Goal: Information Seeking & Learning: Learn about a topic

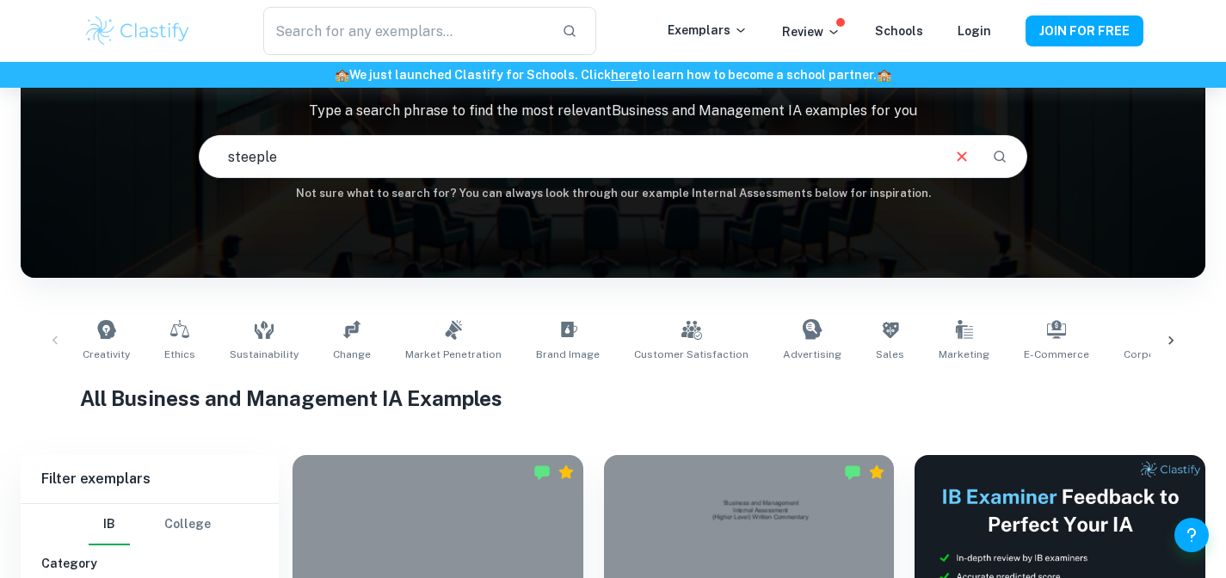
scroll to position [125, 0]
type input "steeple"
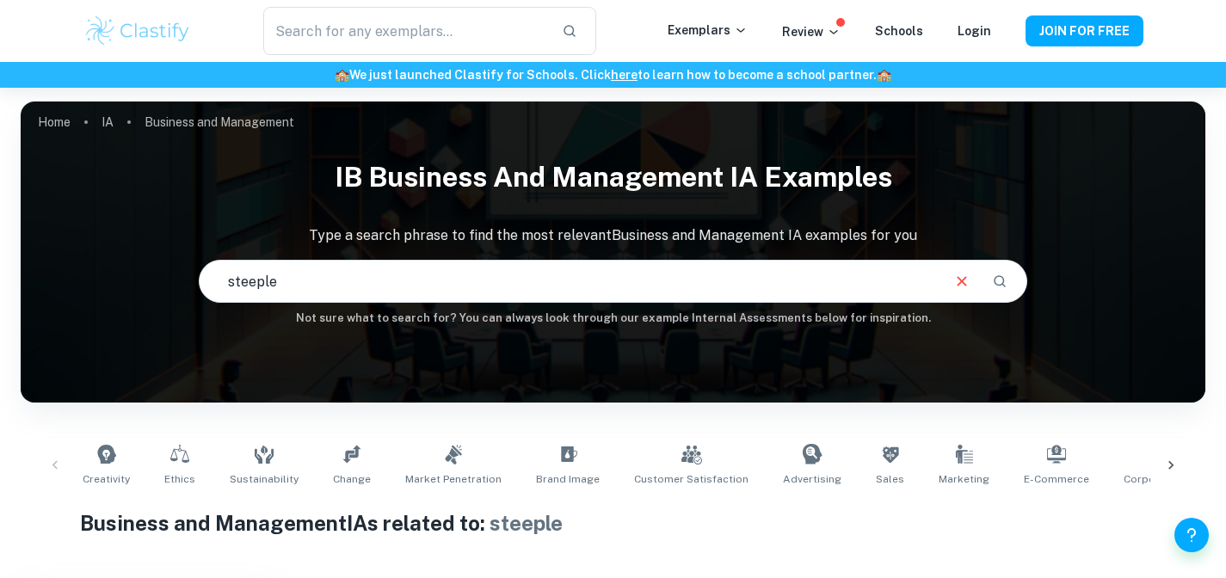
click at [356, 268] on input "steeple" at bounding box center [570, 281] width 740 height 48
click at [372, 280] on input "steeple" at bounding box center [570, 281] width 740 height 48
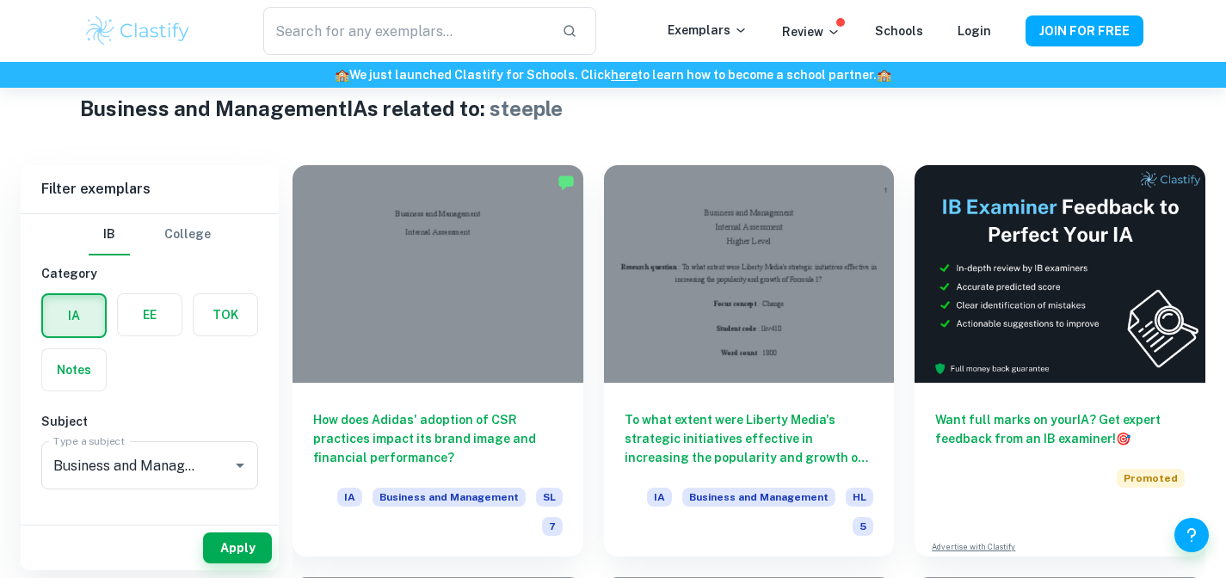
scroll to position [468, 0]
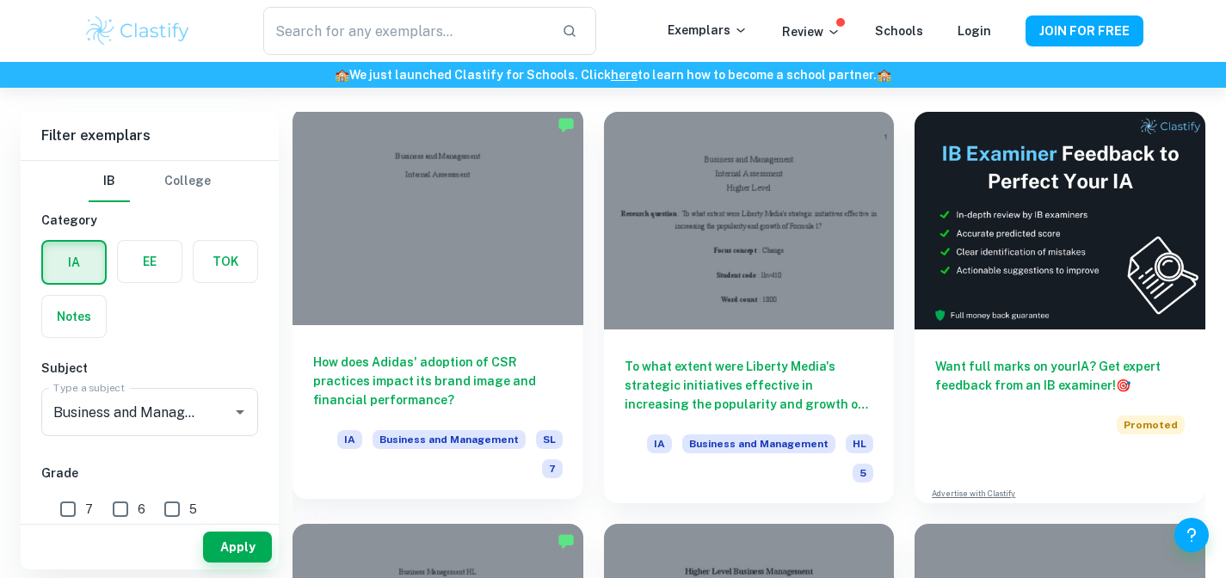
click at [486, 206] on div at bounding box center [437, 217] width 291 height 218
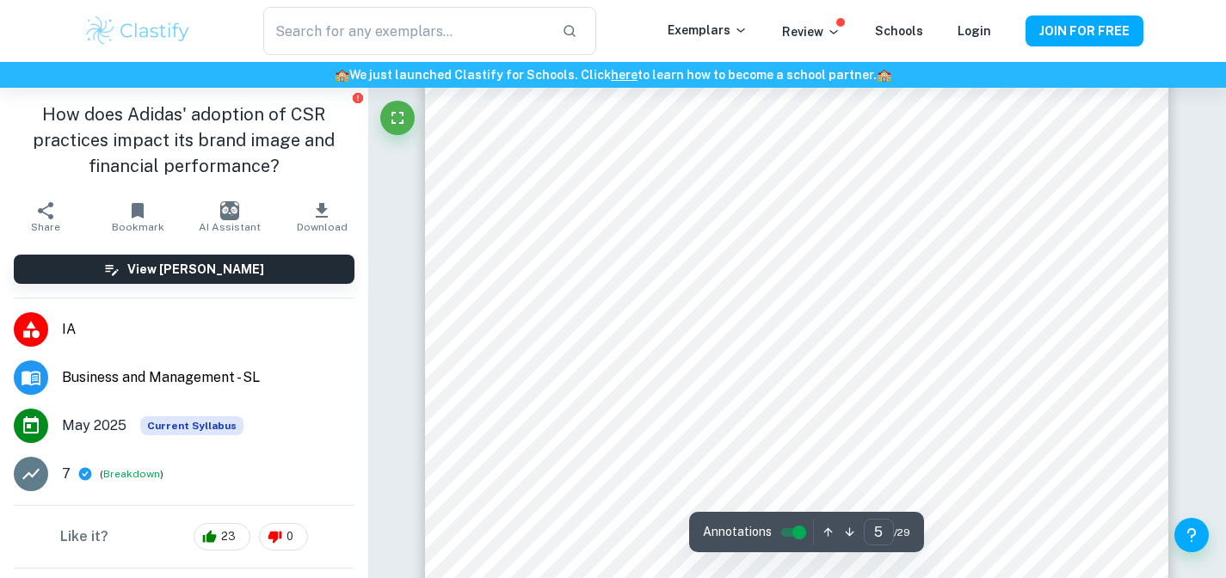
scroll to position [4770, 0]
type input "6"
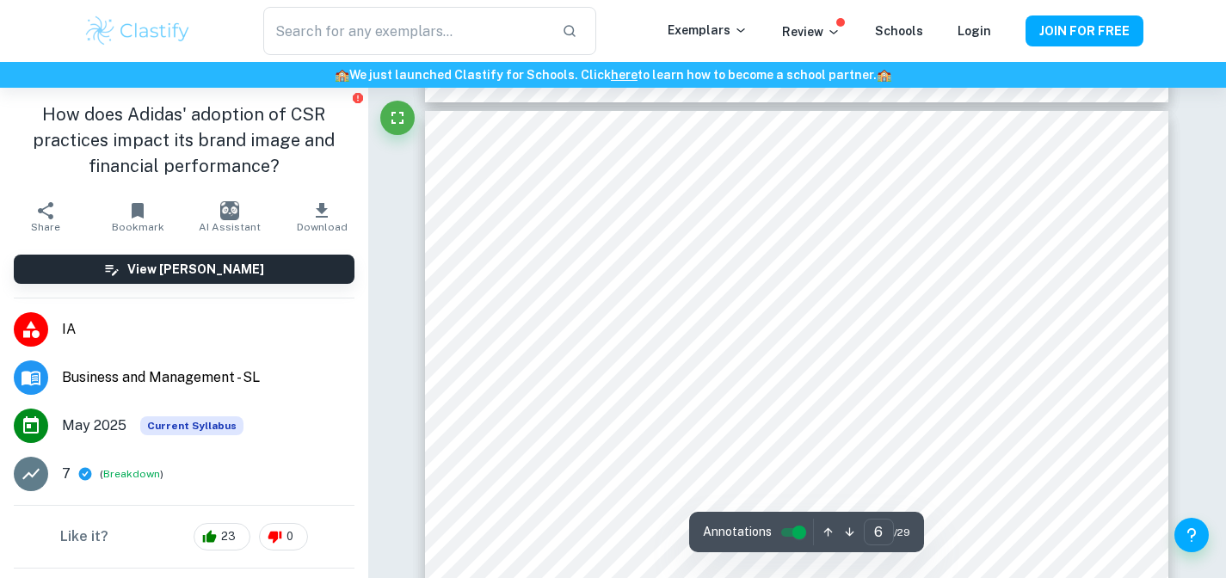
scroll to position [5540, 0]
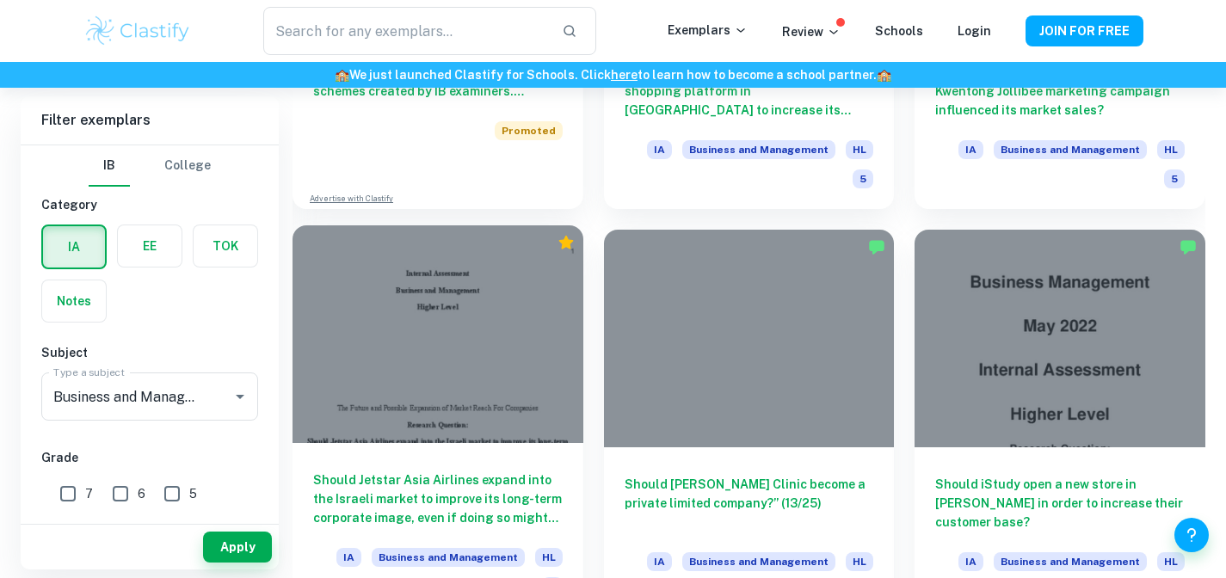
scroll to position [1715, 0]
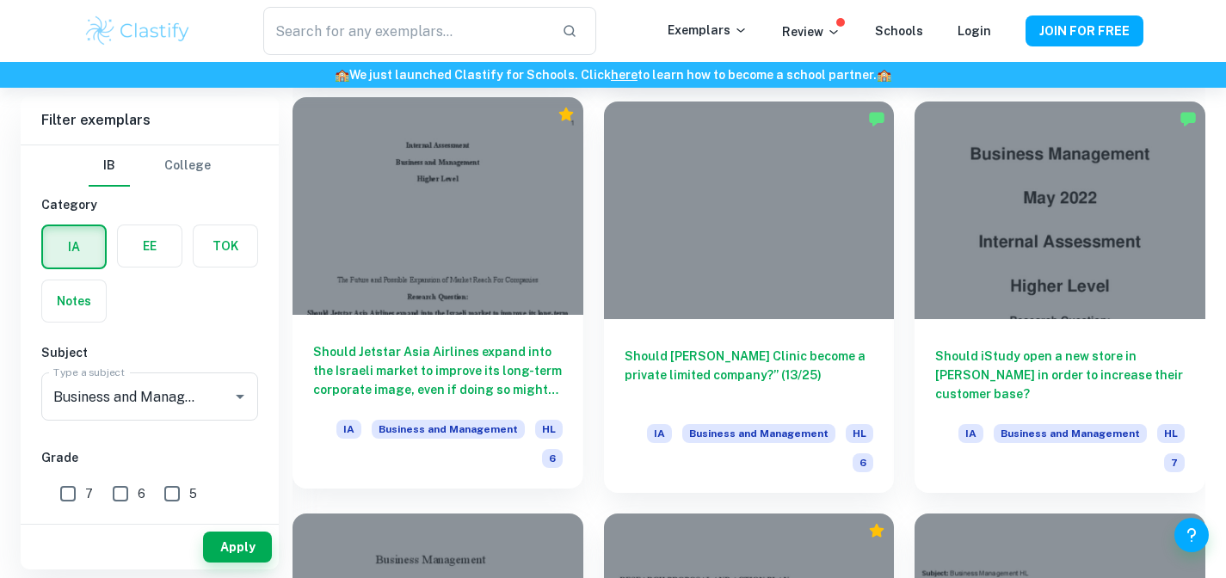
click at [399, 291] on div at bounding box center [437, 206] width 291 height 218
